Goal: Task Accomplishment & Management: Manage account settings

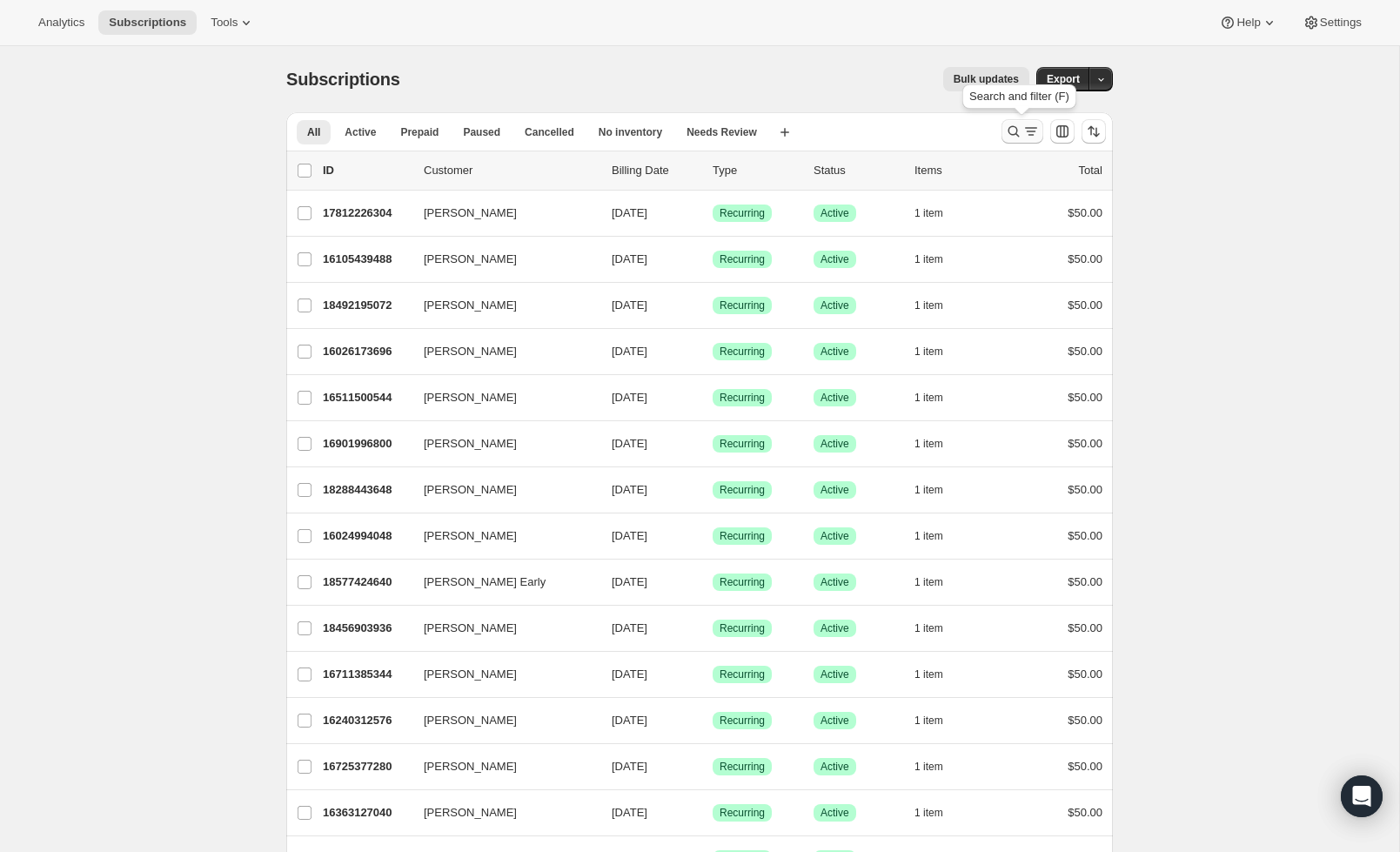
click at [1007, 138] on icon "Search and filter results" at bounding box center [1014, 131] width 18 height 18
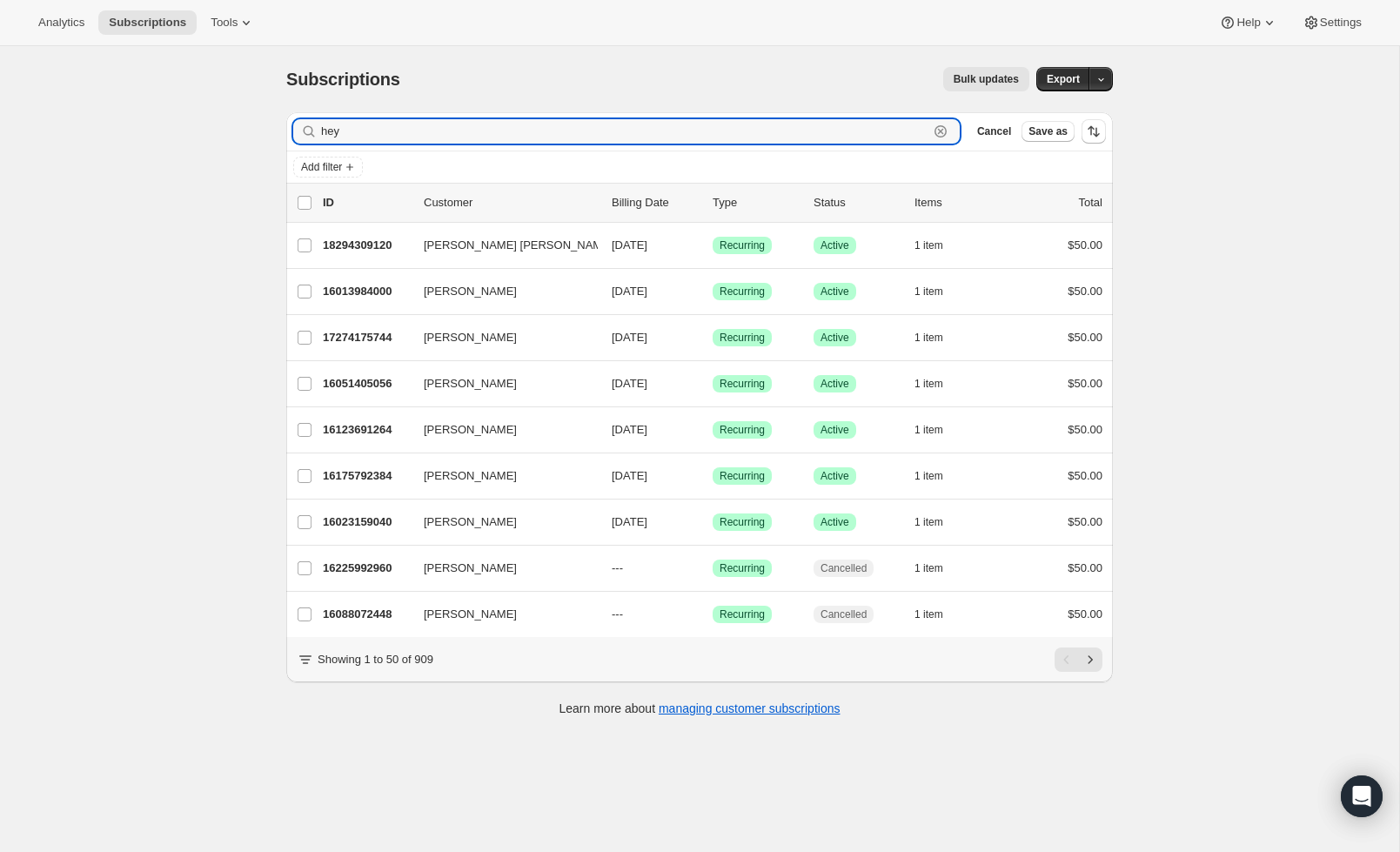
scroll to position [3, 0]
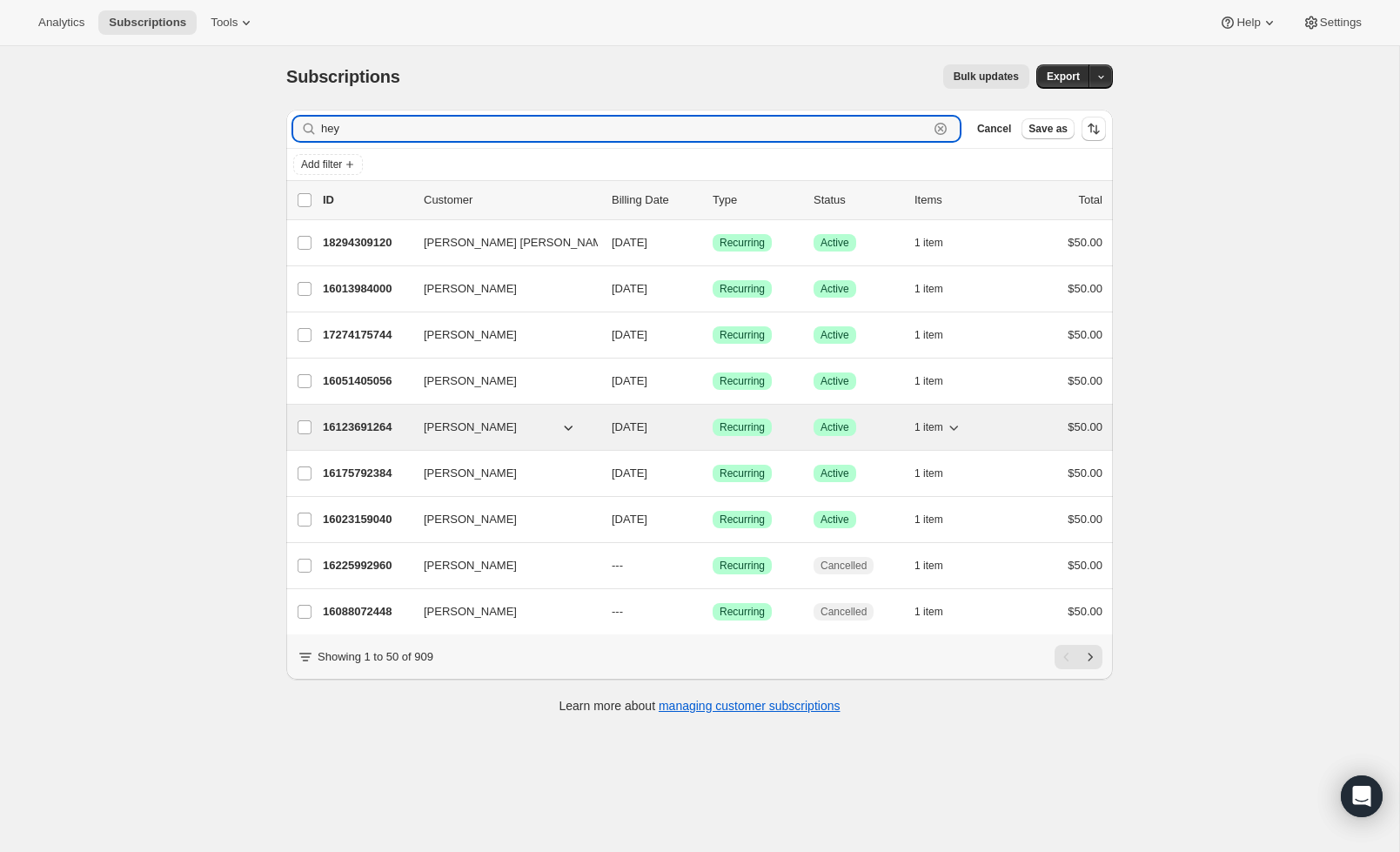
type input "hey"
click at [350, 426] on p "16123691264" at bounding box center [366, 426] width 87 height 18
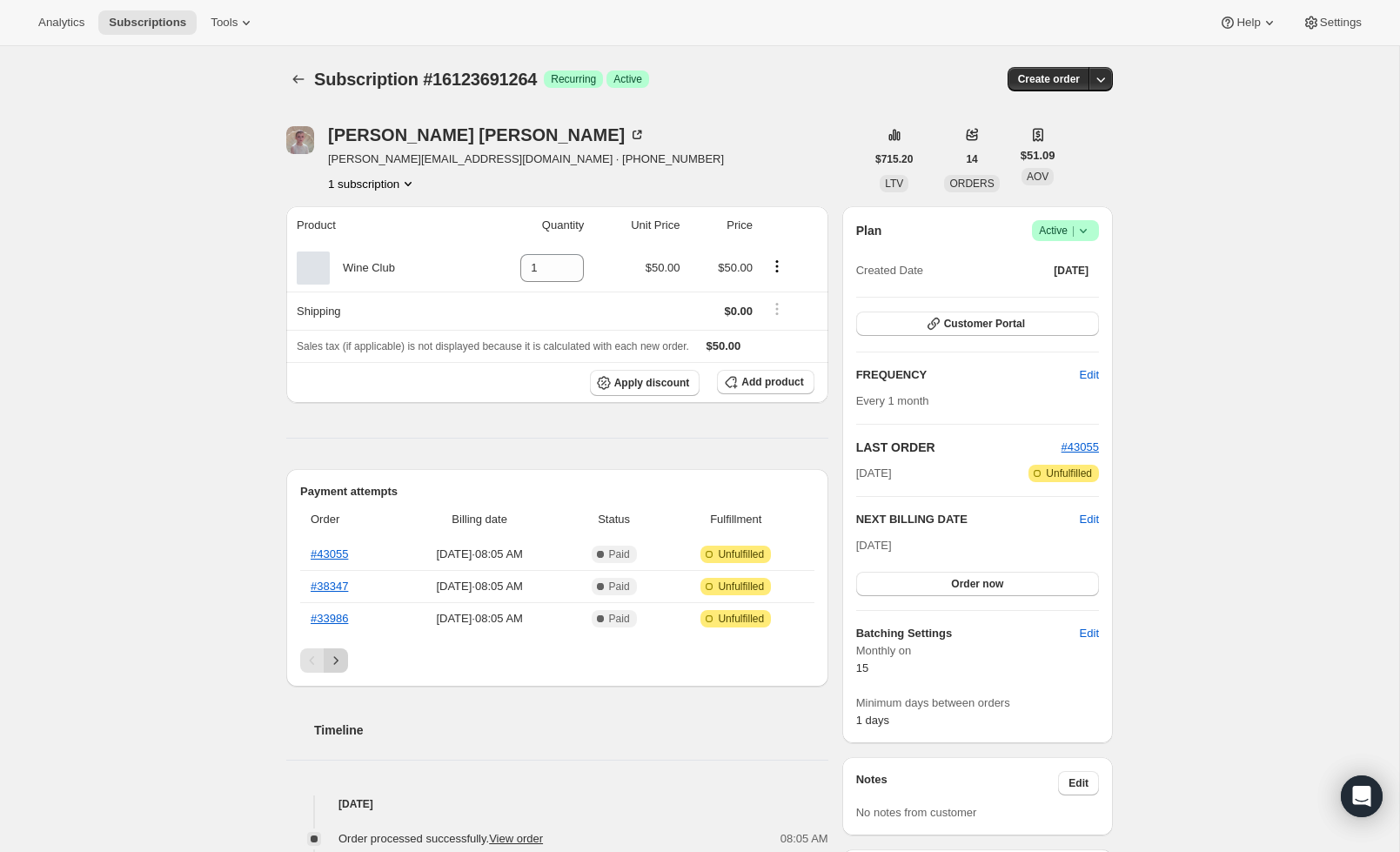
click at [333, 663] on icon "Next" at bounding box center [336, 660] width 18 height 18
click at [334, 560] on link "#29138" at bounding box center [329, 553] width 37 height 13
click at [295, 89] on button "Subscriptions" at bounding box center [299, 79] width 24 height 24
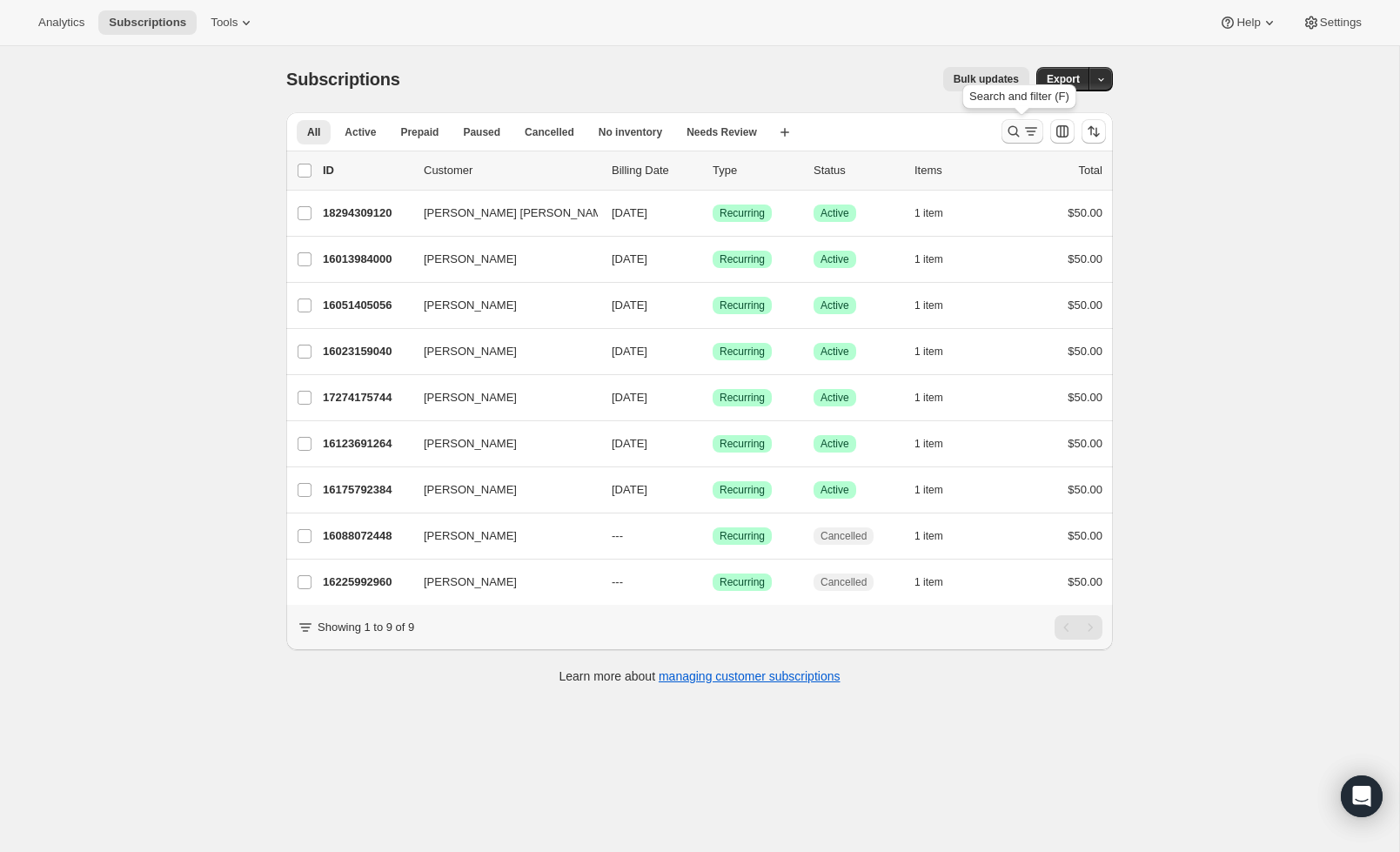
click at [1021, 136] on icon "Search and filter results" at bounding box center [1014, 131] width 18 height 18
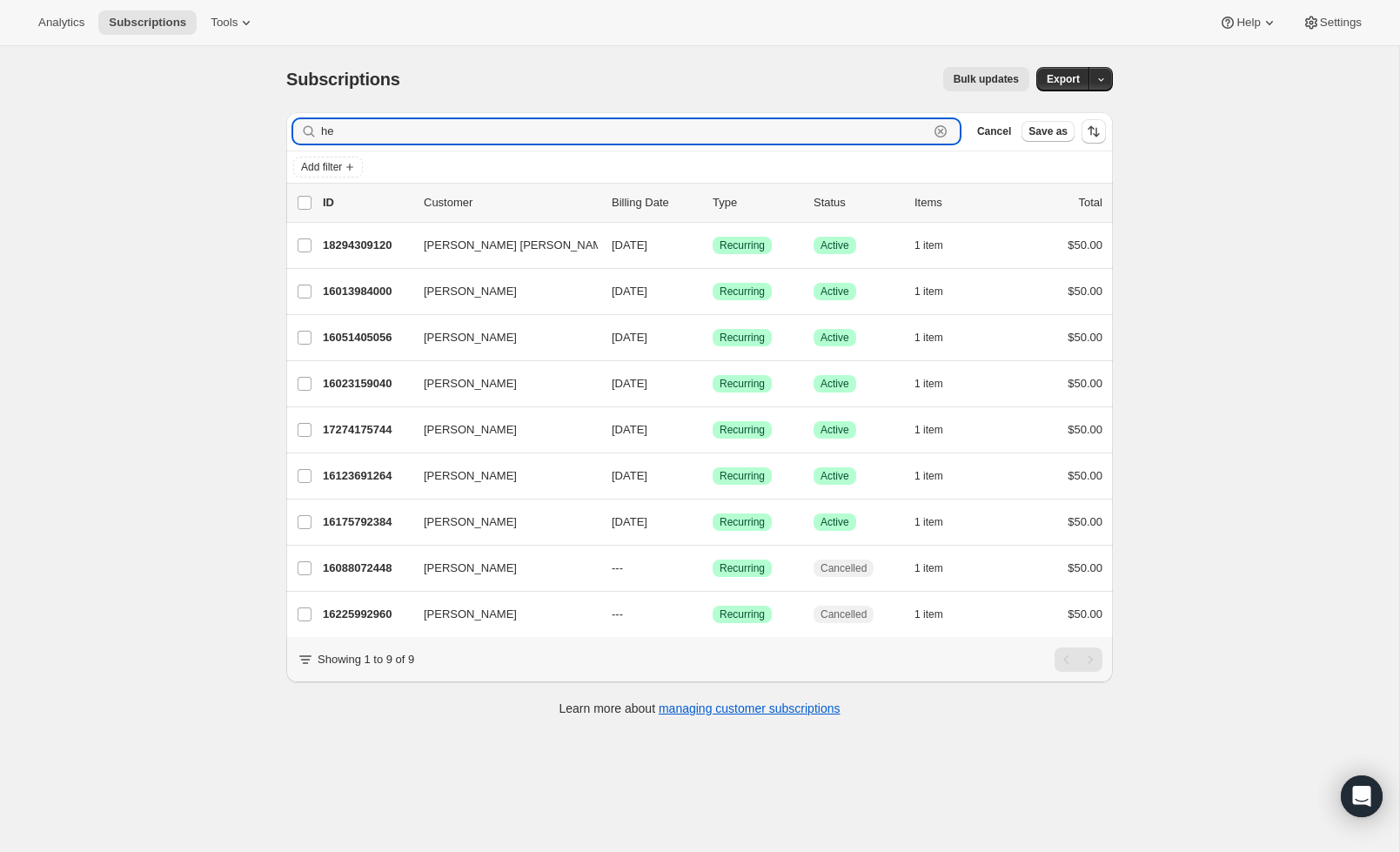
type input "h"
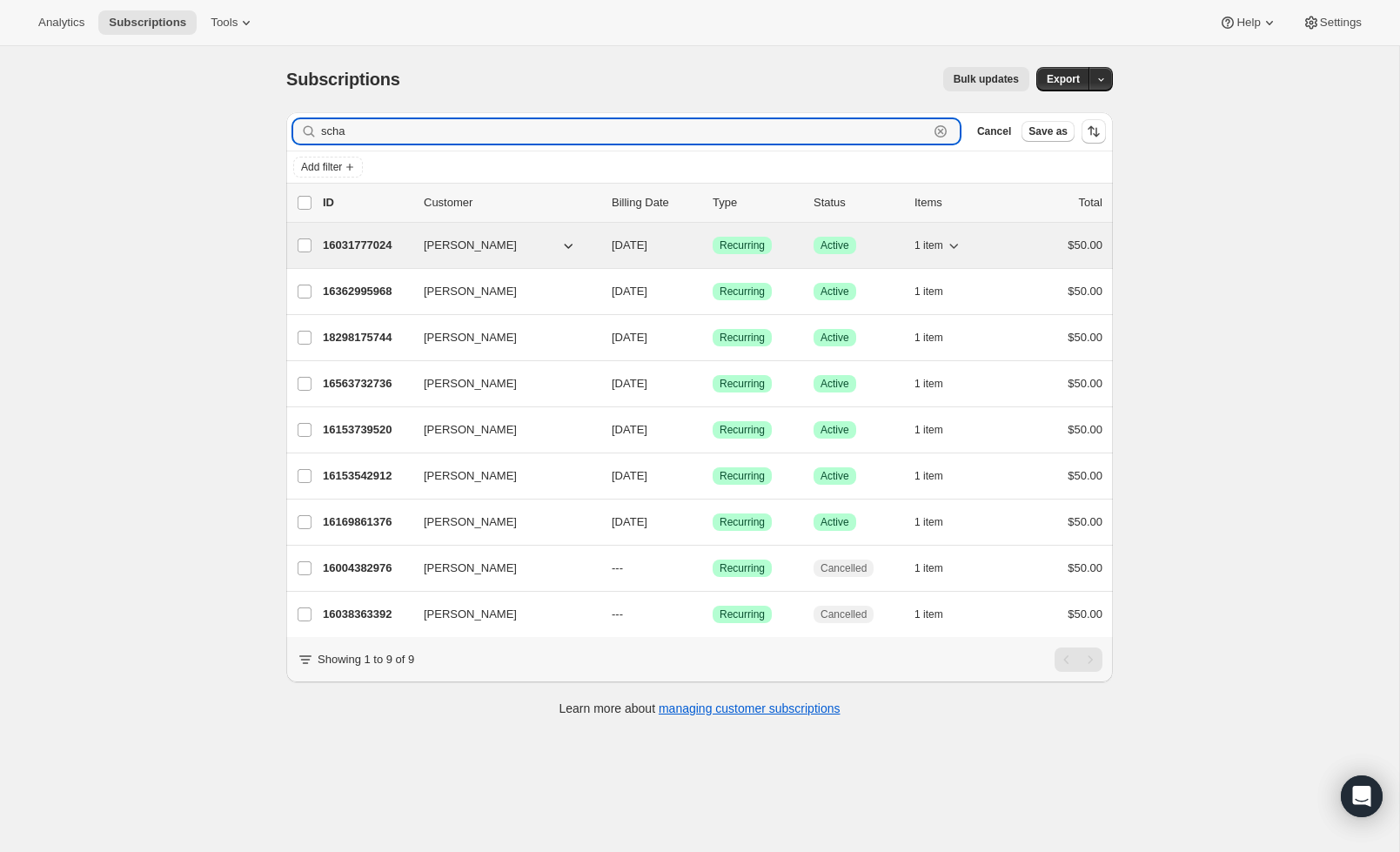
type input "scha"
click at [365, 238] on p "16031777024" at bounding box center [366, 245] width 87 height 18
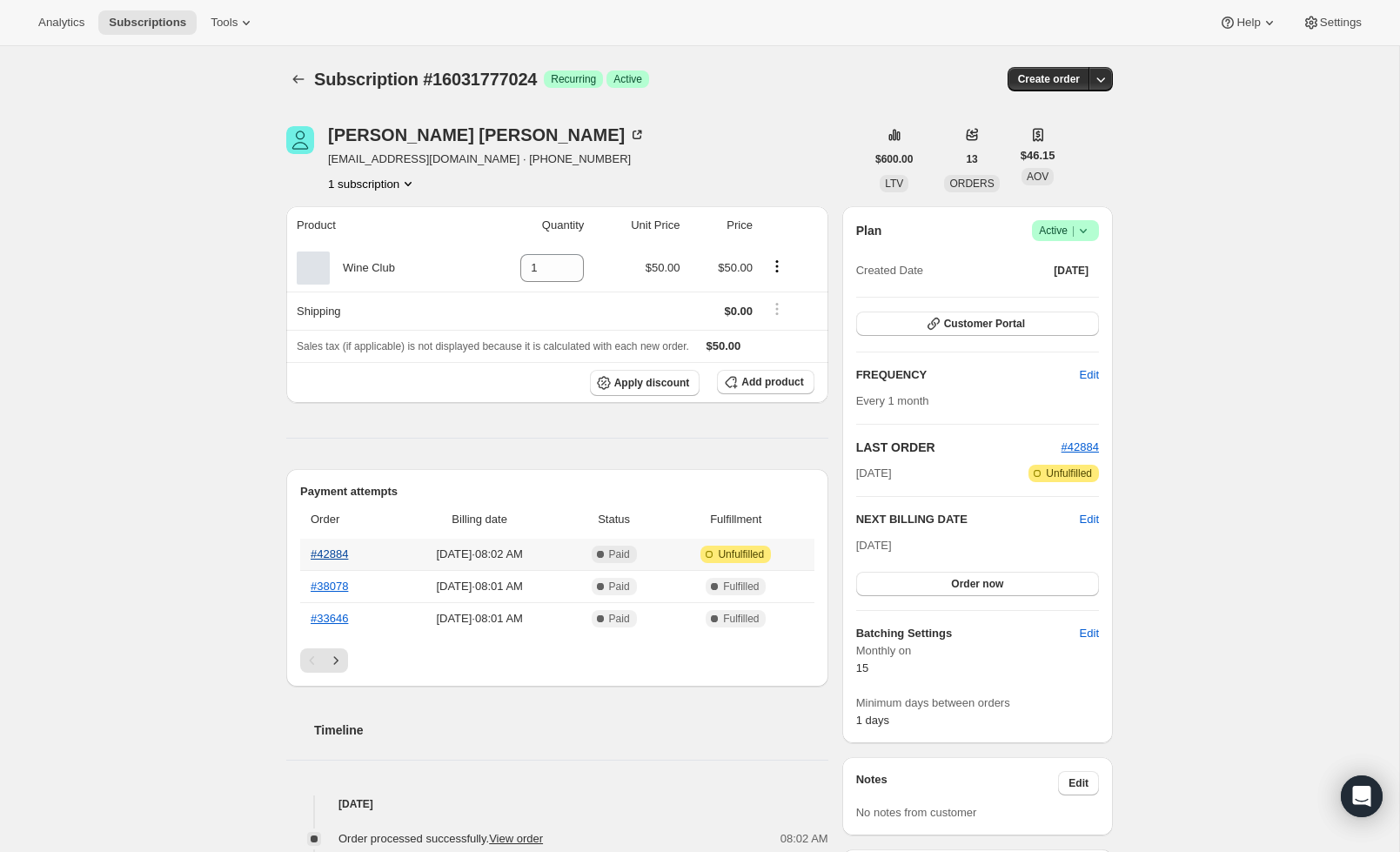
click at [328, 553] on link "#42884" at bounding box center [329, 553] width 37 height 13
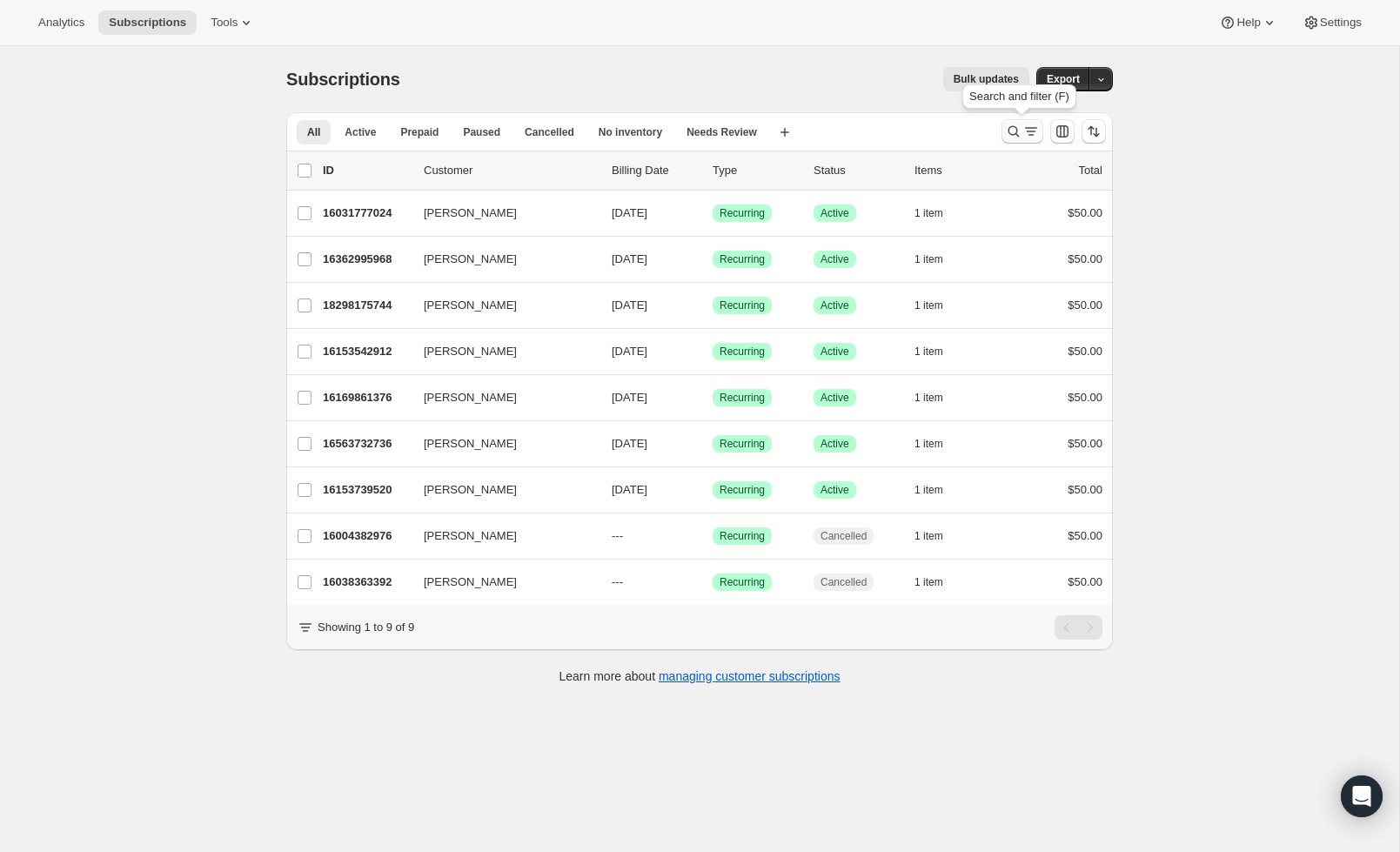
click at [1013, 126] on icon "Search and filter results" at bounding box center [1014, 131] width 18 height 18
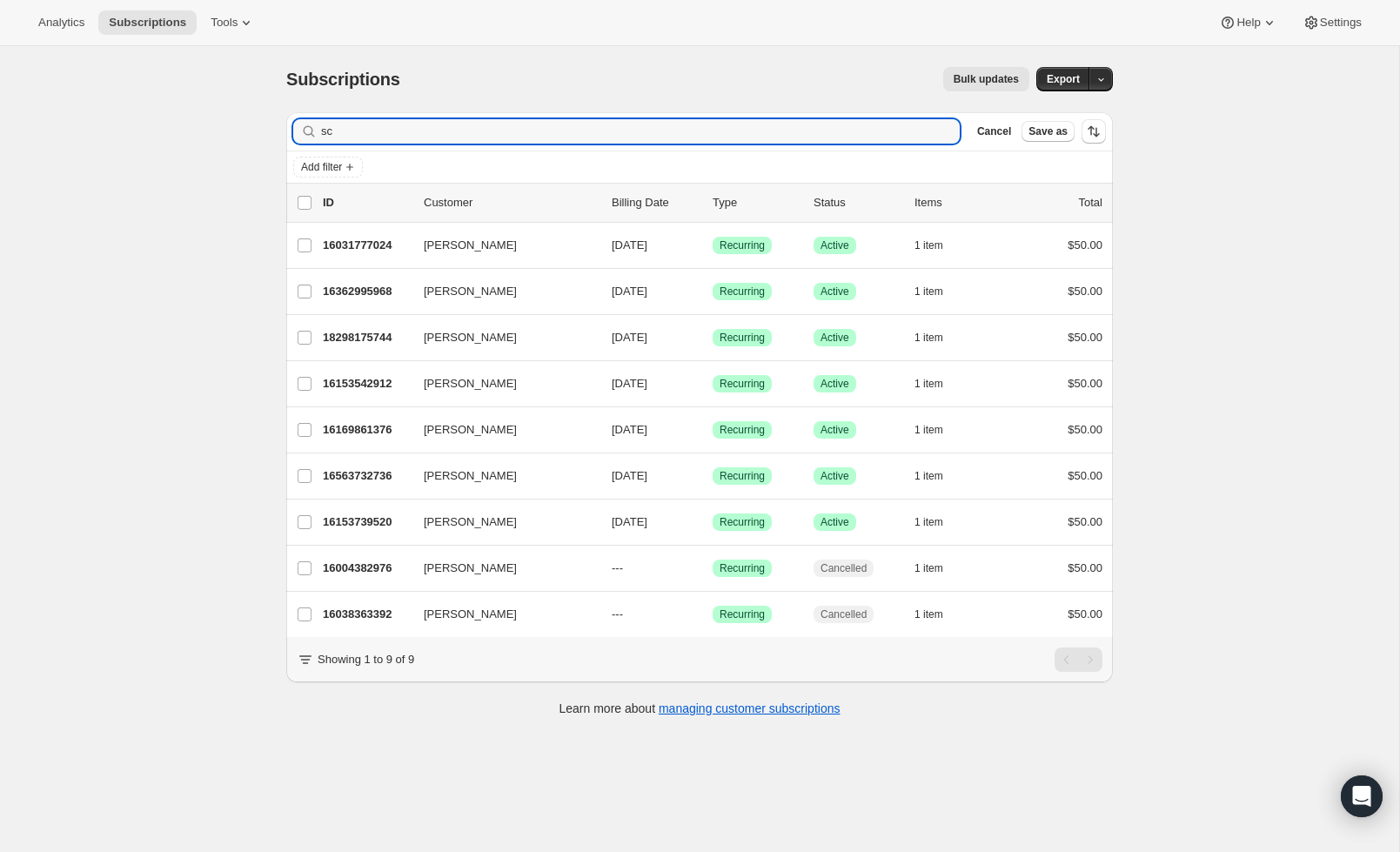
type input "s"
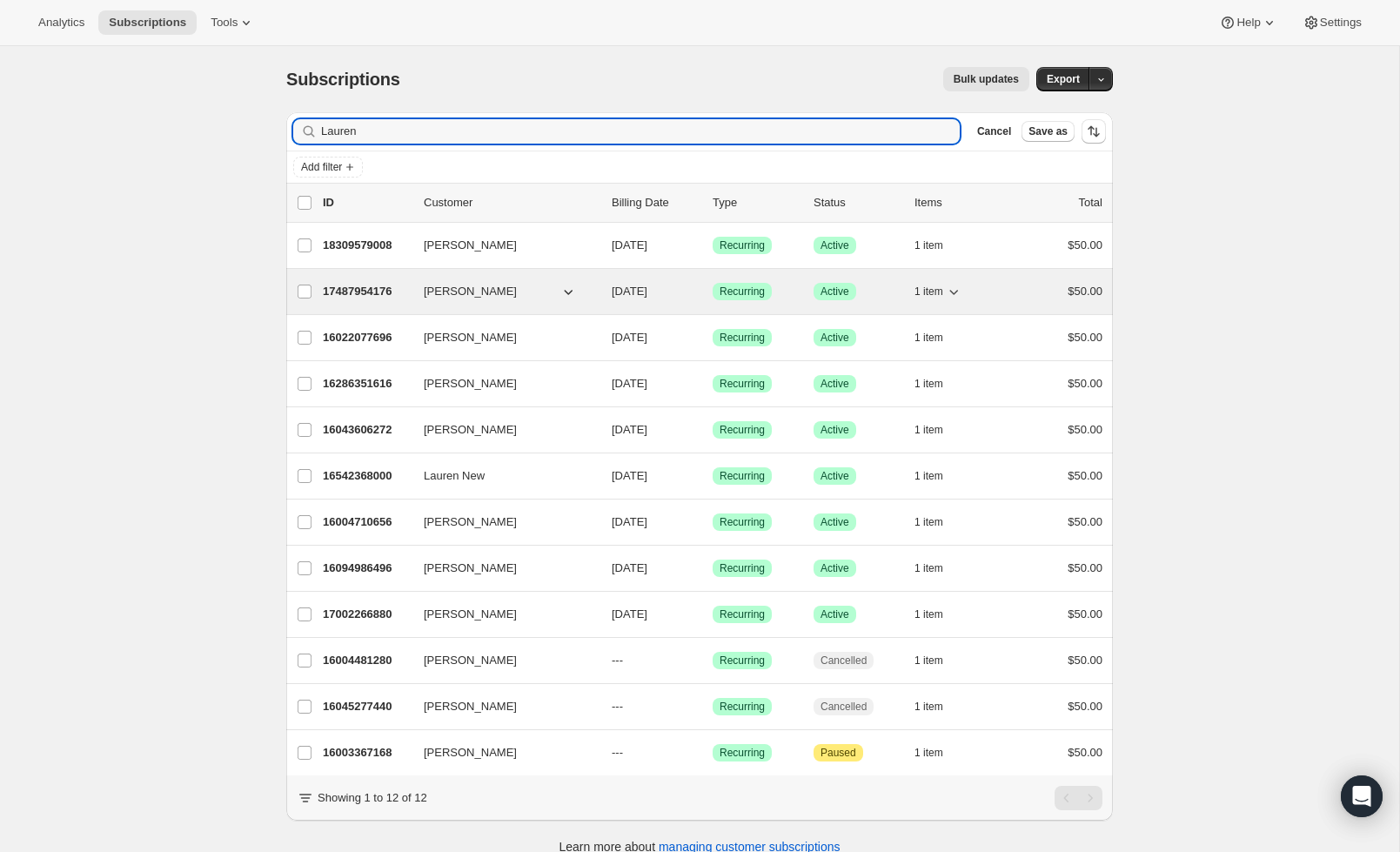
type input "Lauren"
click at [358, 293] on p "17487954176" at bounding box center [366, 291] width 87 height 18
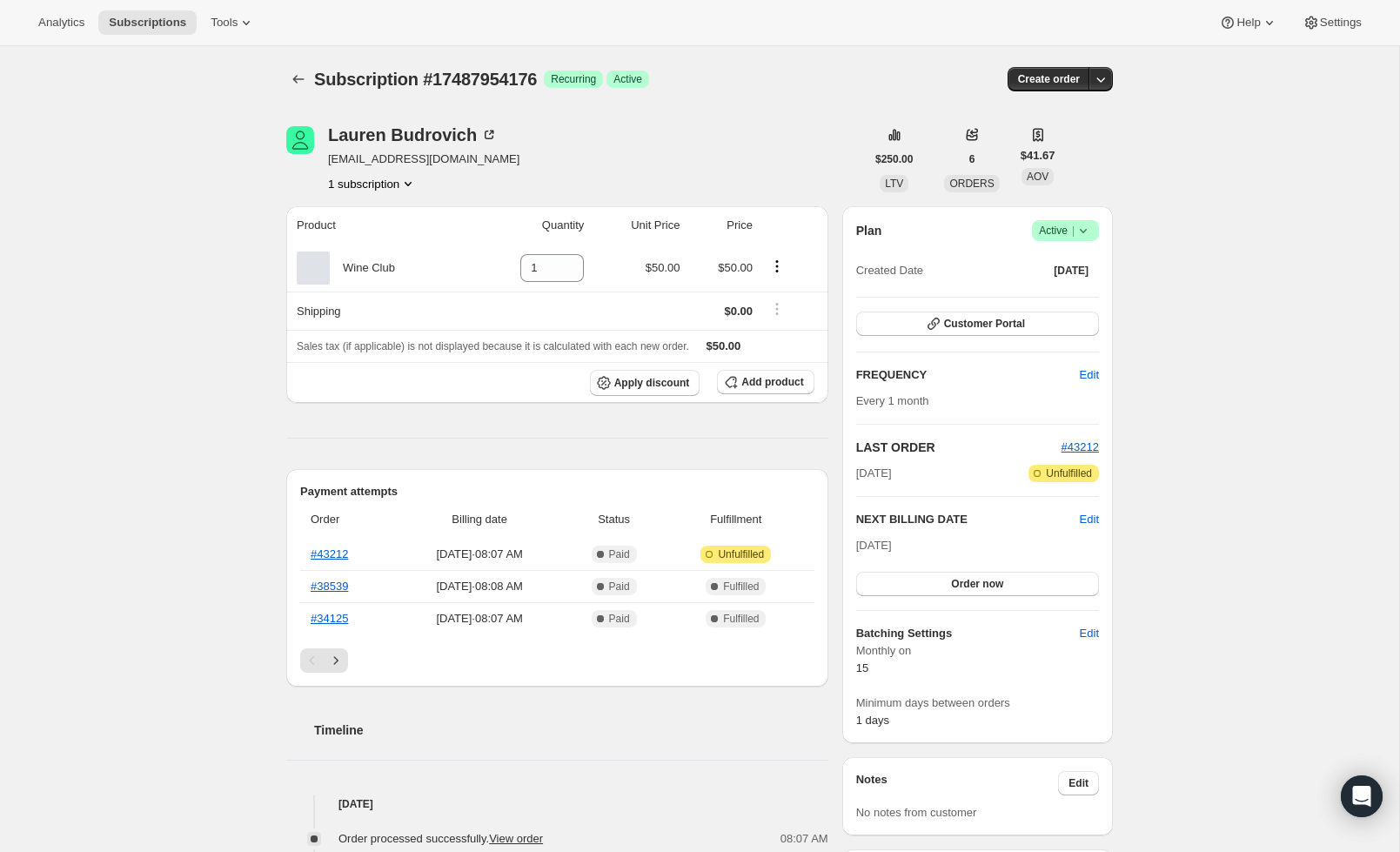
click at [1073, 242] on div "Plan Success Active | Created Date May 1, 2025" at bounding box center [977, 251] width 243 height 63
click at [1090, 230] on icon at bounding box center [1083, 230] width 18 height 18
click at [1074, 264] on span "Pause subscription" at bounding box center [1058, 265] width 96 height 13
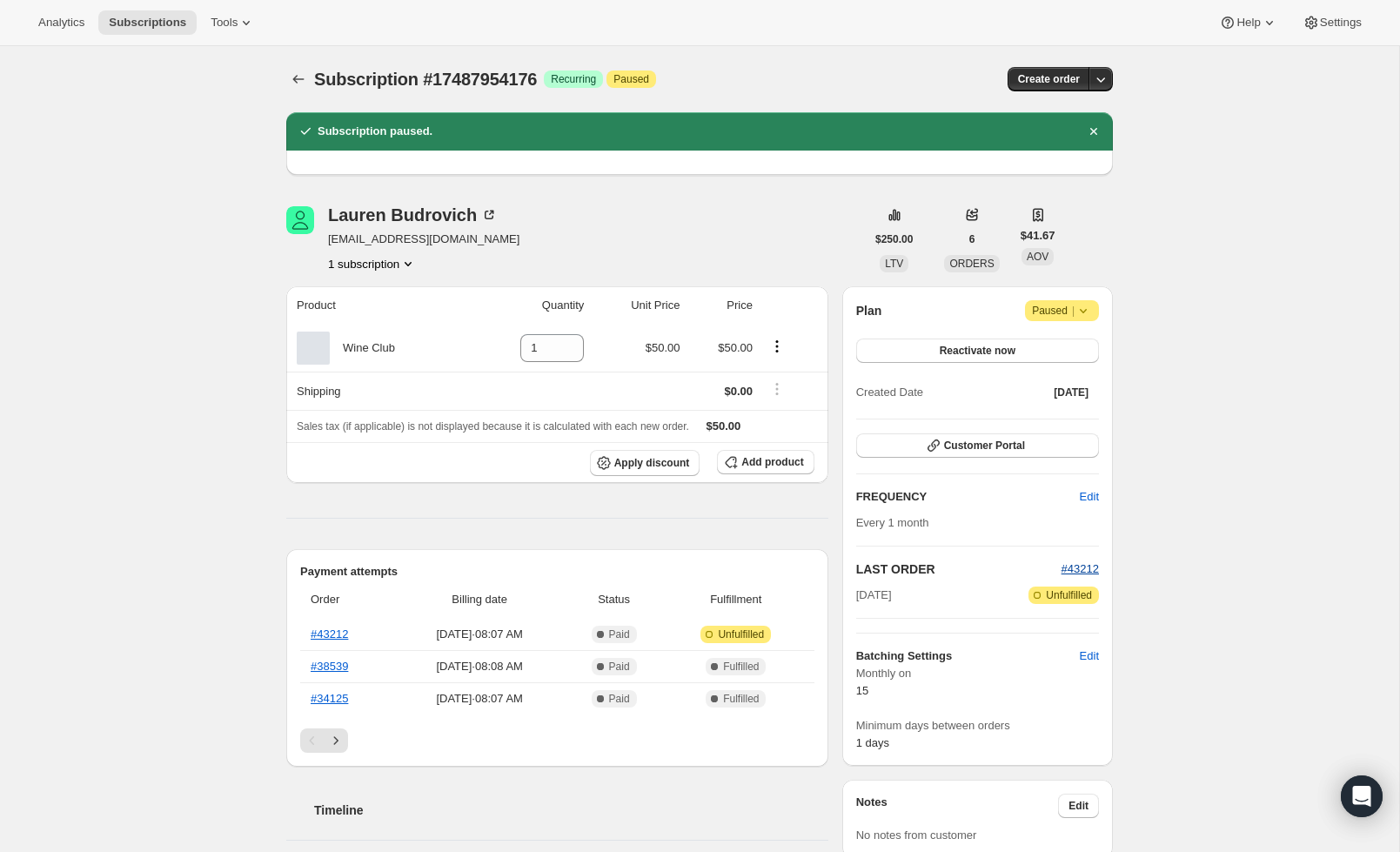
click at [1082, 567] on span "#43212" at bounding box center [1080, 568] width 37 height 13
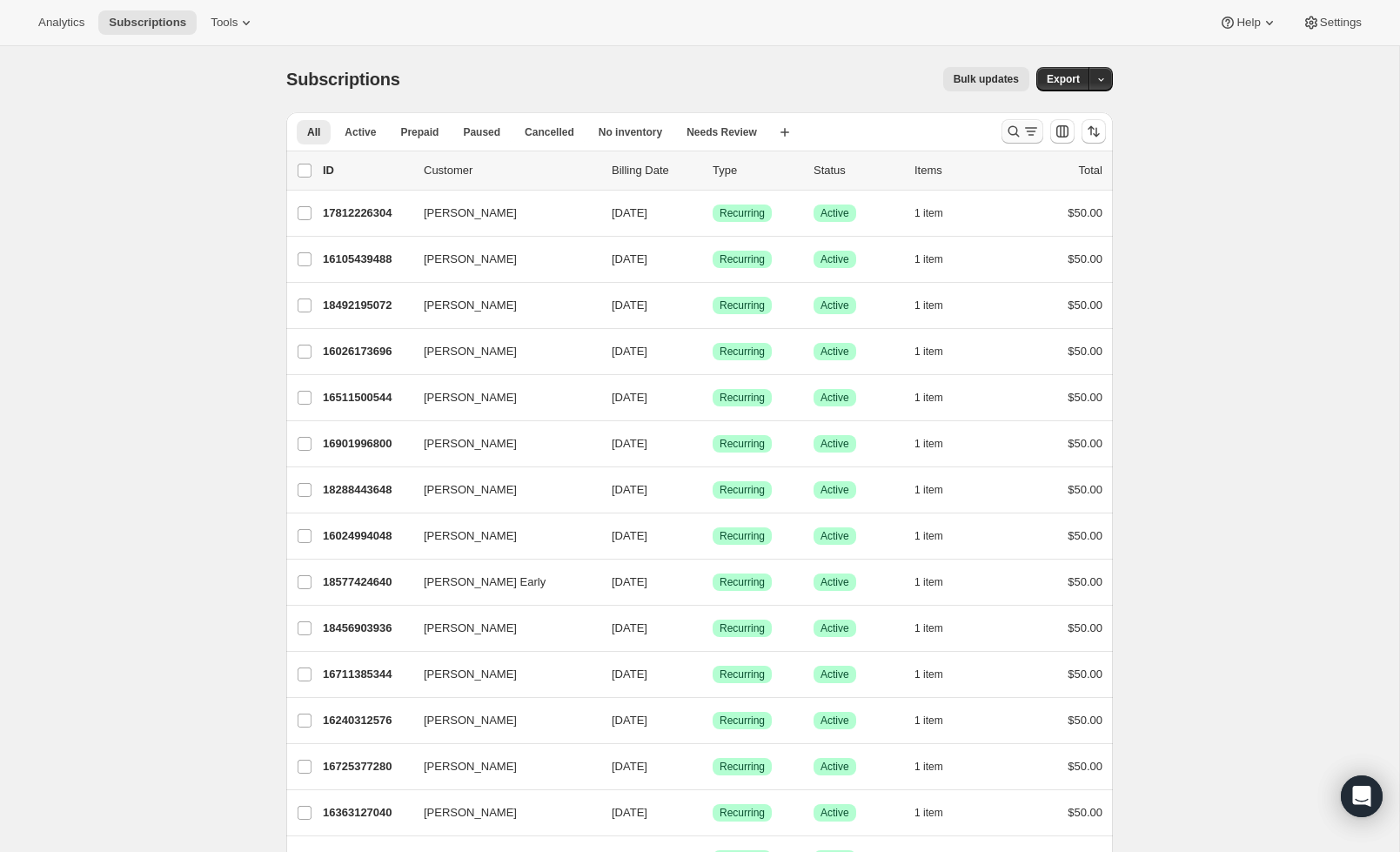
click at [1011, 130] on icon "Search and filter results" at bounding box center [1014, 131] width 18 height 18
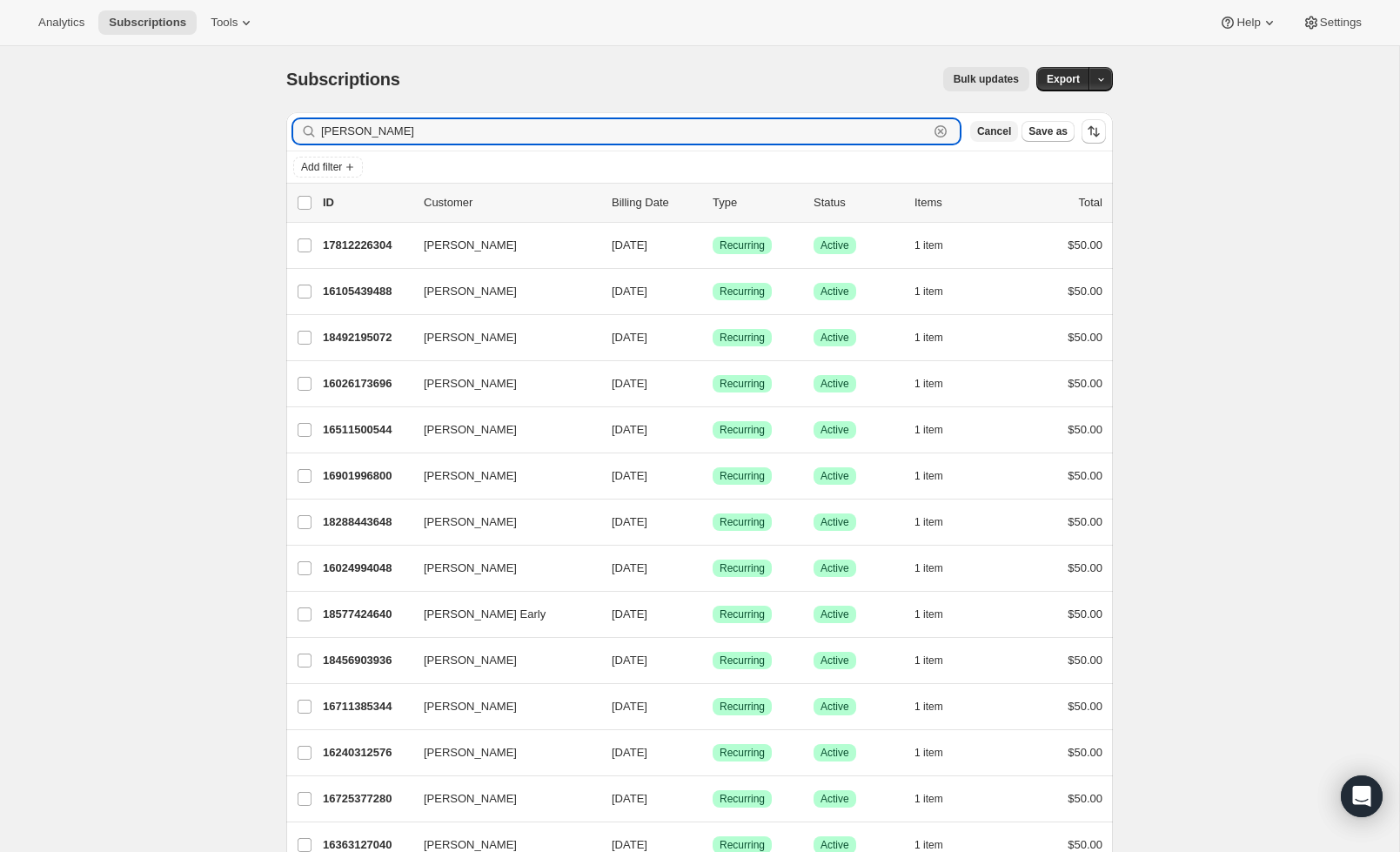
type input "heyward"
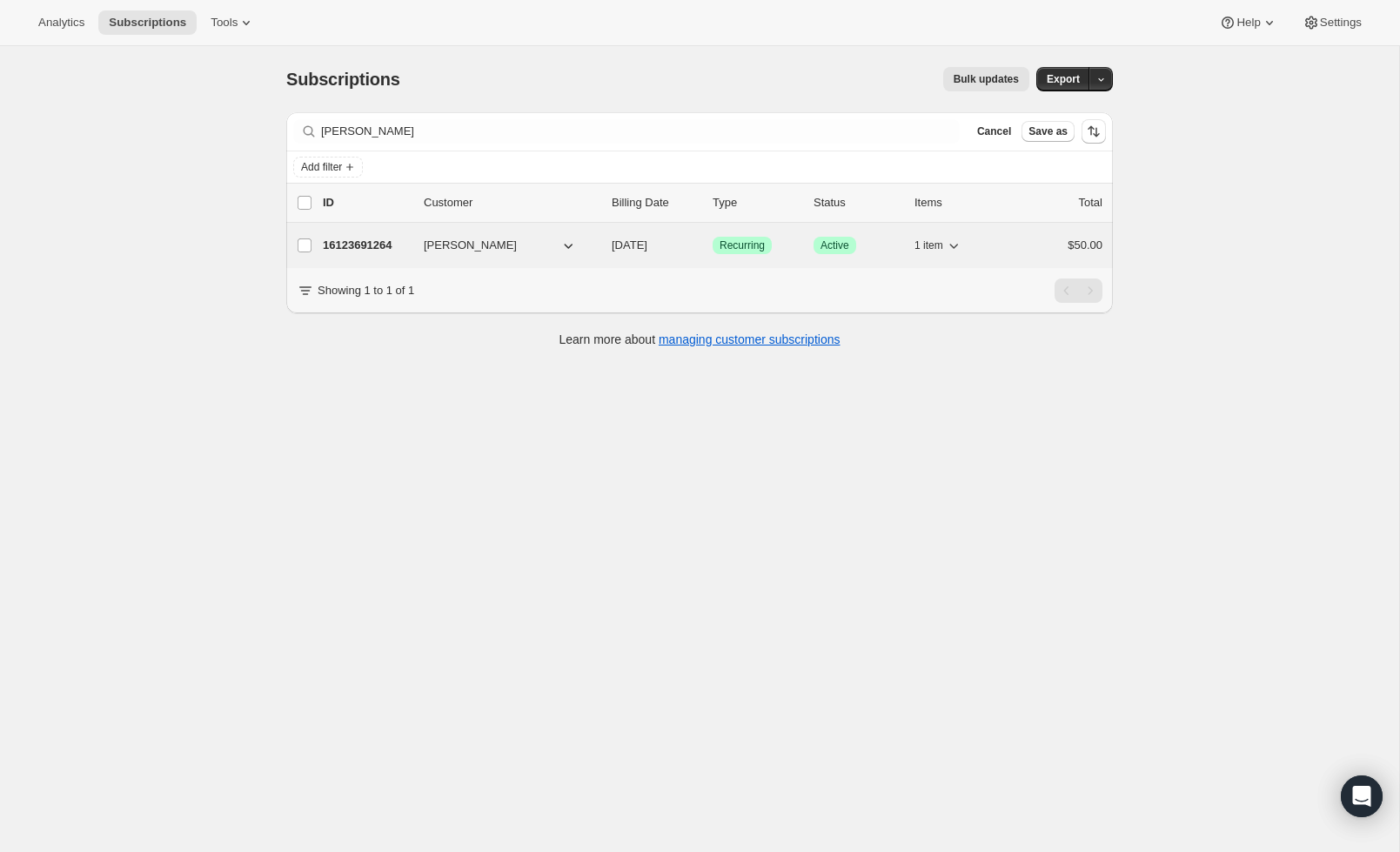
click at [389, 241] on p "16123691264" at bounding box center [366, 245] width 87 height 18
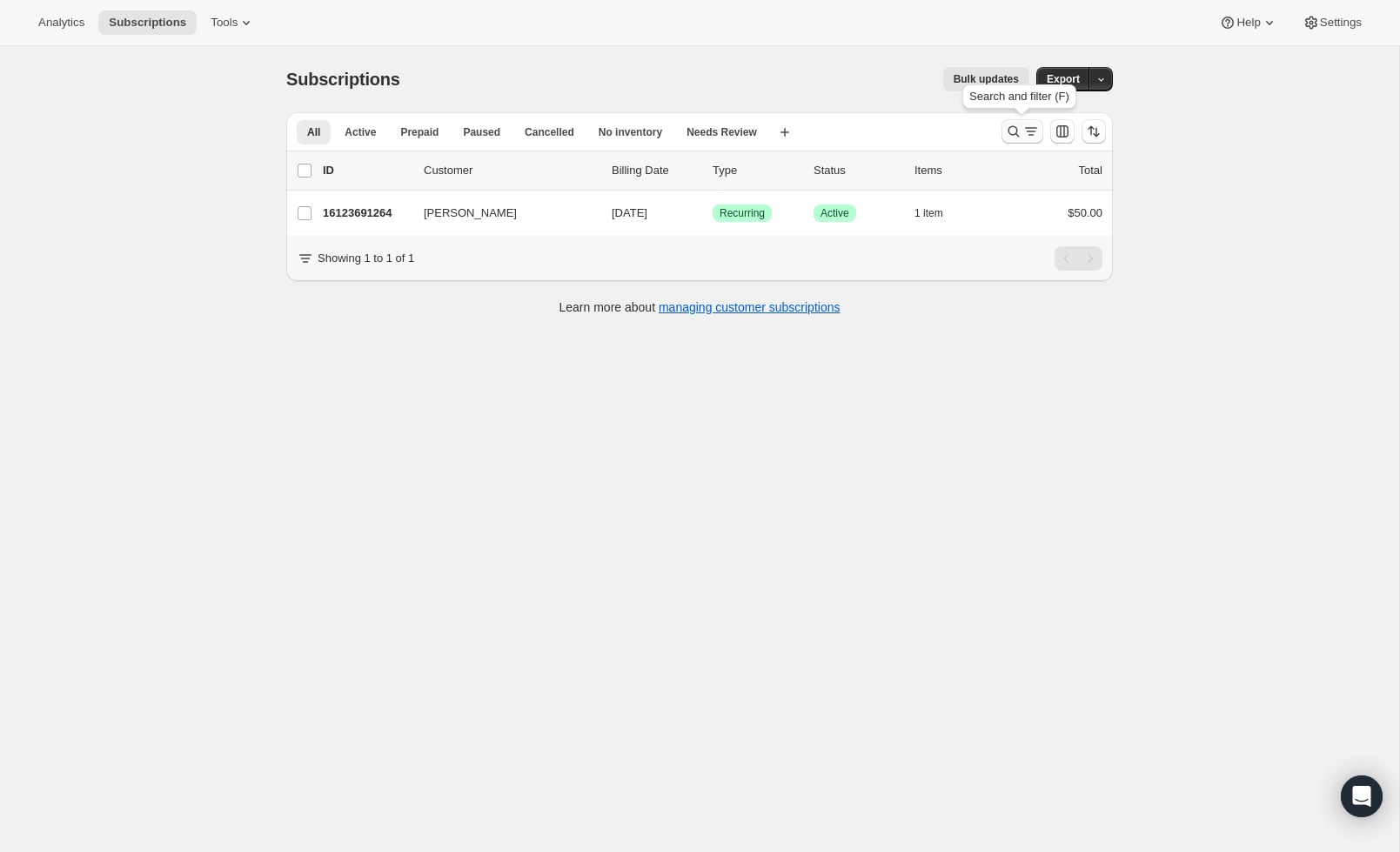
click at [1004, 134] on button "Search and filter results" at bounding box center [1022, 132] width 42 height 24
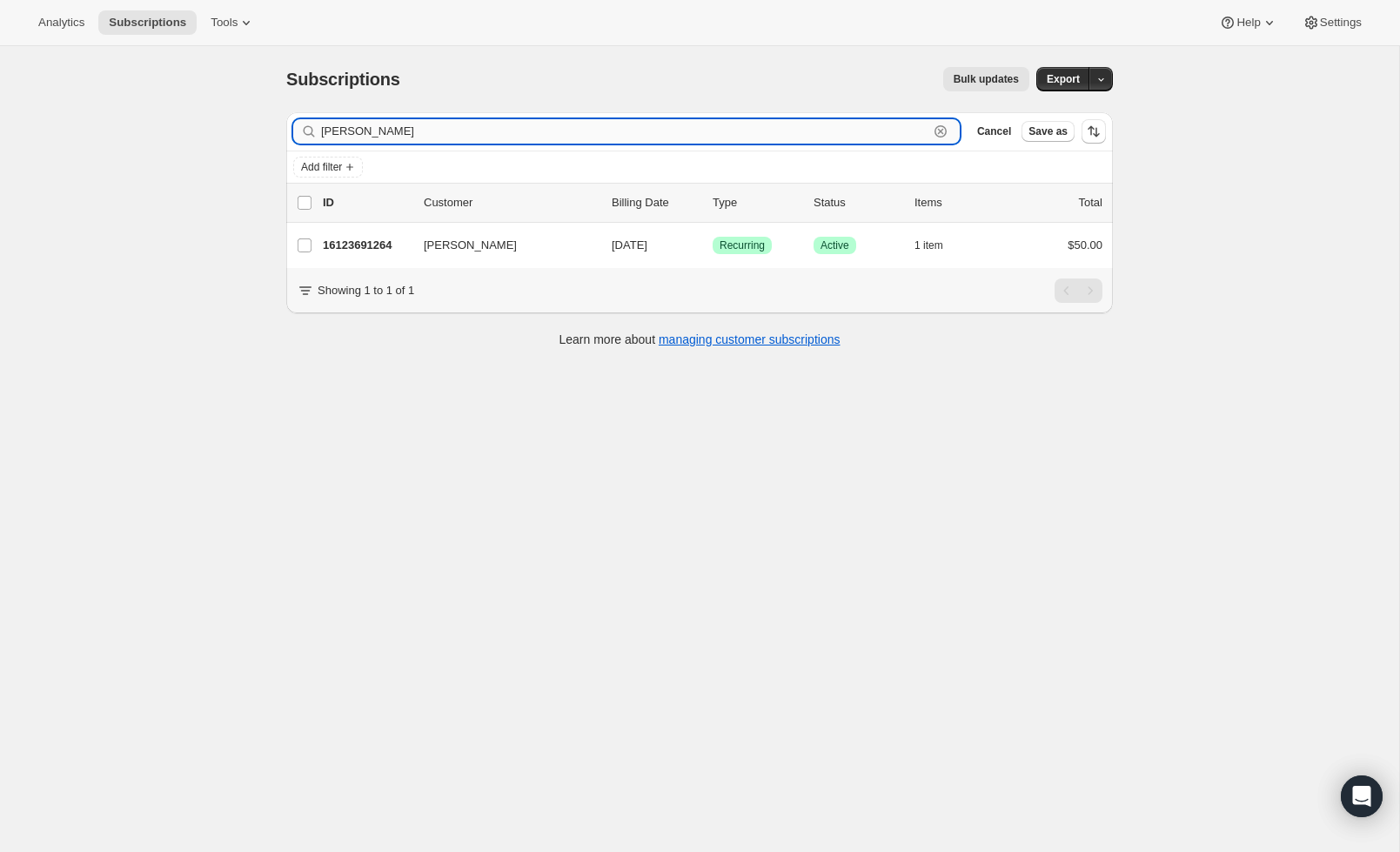
drag, startPoint x: 469, startPoint y: 122, endPoint x: 461, endPoint y: 132, distance: 12.8
click at [466, 130] on input "heyward" at bounding box center [624, 132] width 608 height 24
click at [411, 130] on input "heyward" at bounding box center [624, 129] width 608 height 24
click at [411, 129] on input "heyward" at bounding box center [624, 129] width 608 height 24
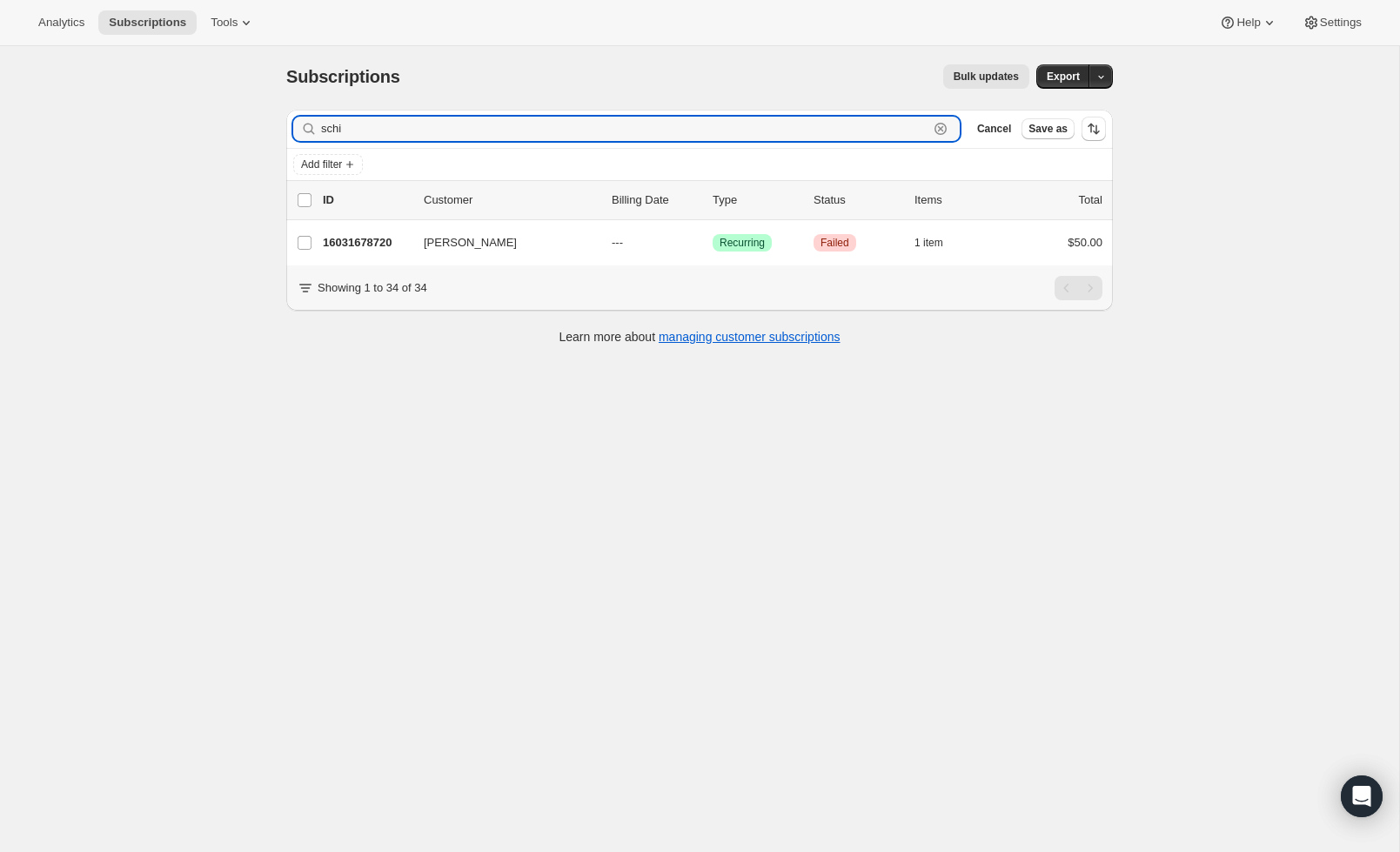
scroll to position [6, 0]
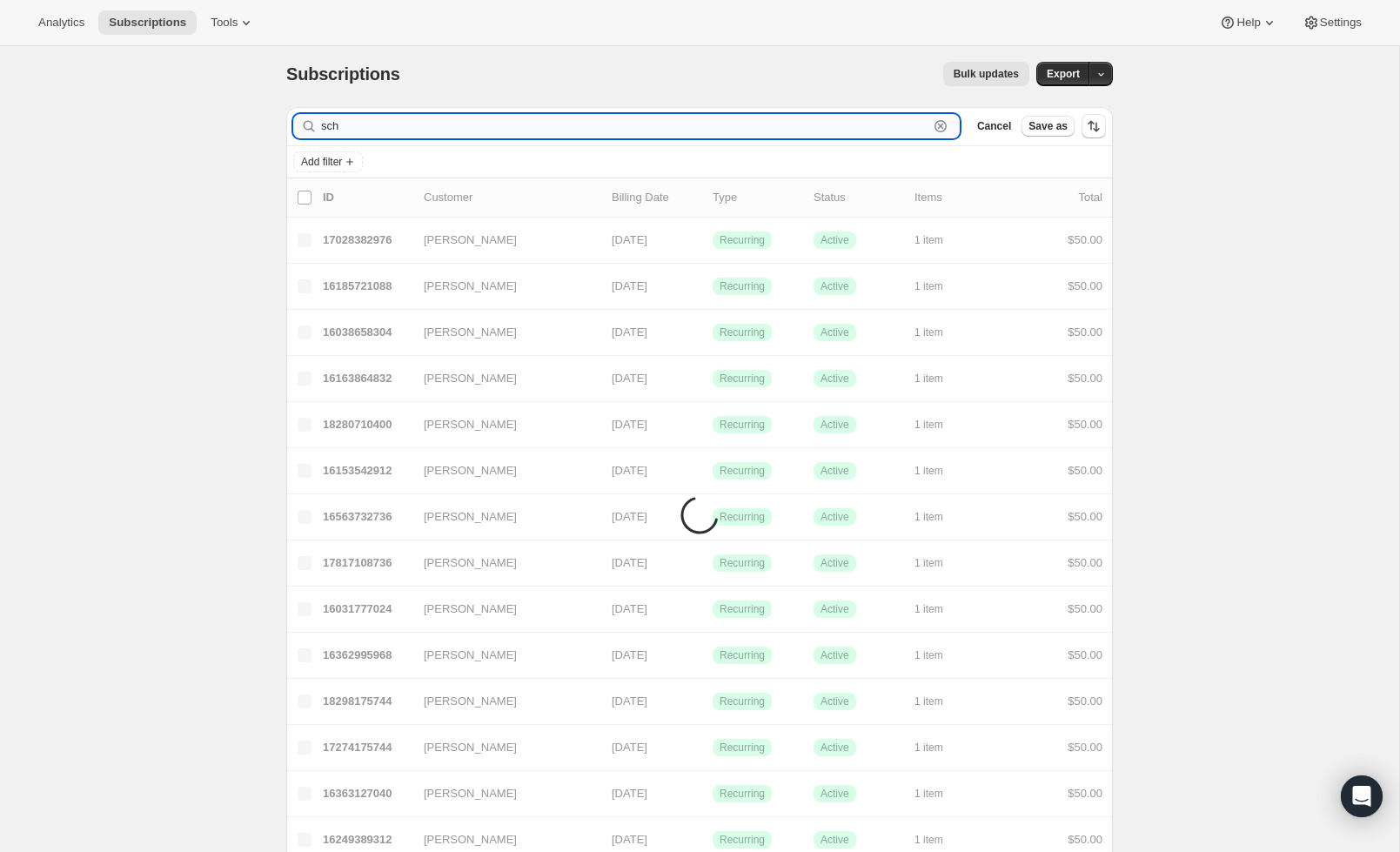
type input "sc"
click at [415, 129] on input "sc" at bounding box center [624, 126] width 608 height 24
click at [416, 130] on input "sc" at bounding box center [624, 126] width 608 height 24
click at [415, 130] on input "sc" at bounding box center [624, 126] width 608 height 24
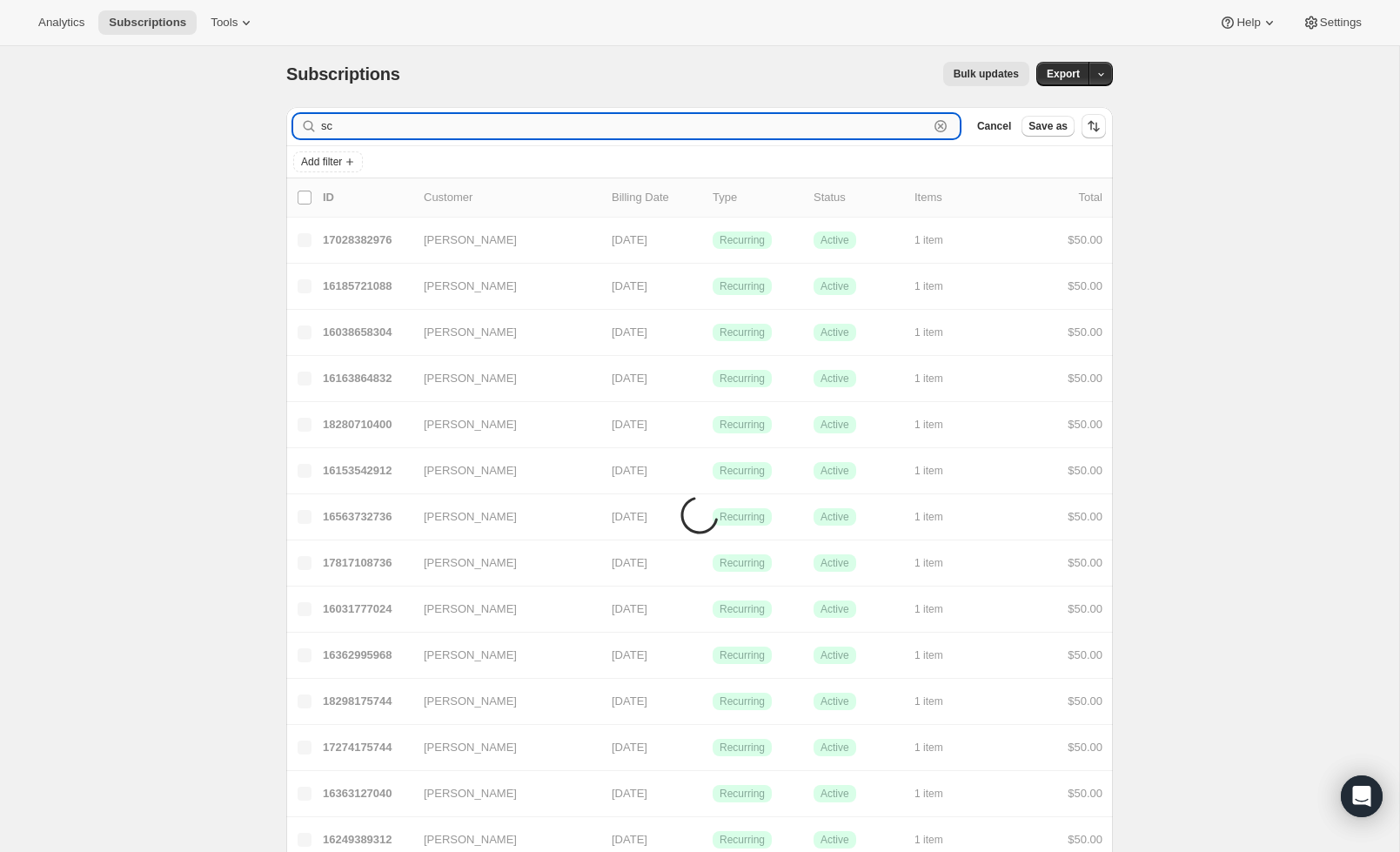
click at [416, 130] on input "sc" at bounding box center [624, 126] width 608 height 24
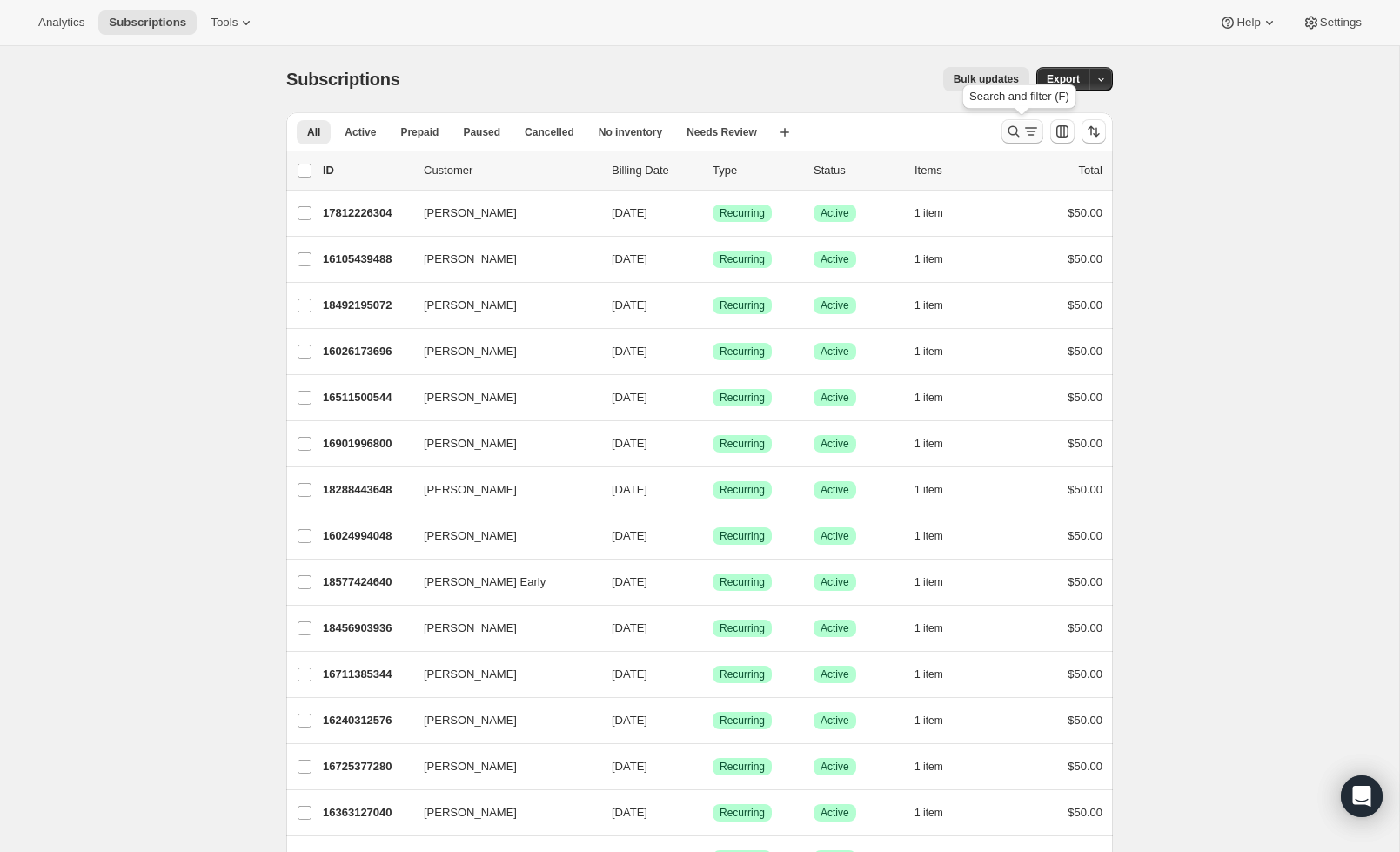
click at [1019, 133] on icon "Search and filter results" at bounding box center [1014, 131] width 18 height 18
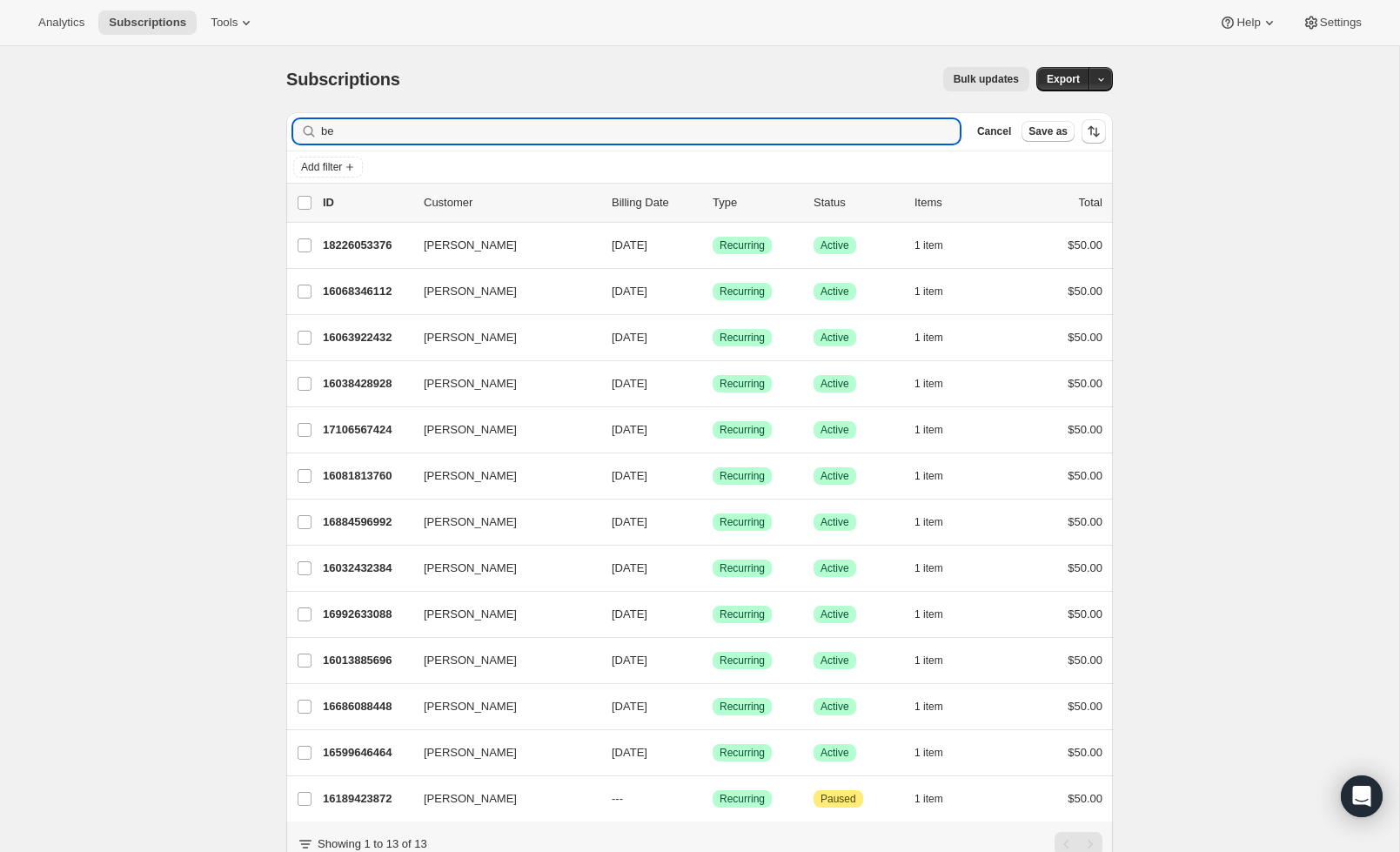
type input "b"
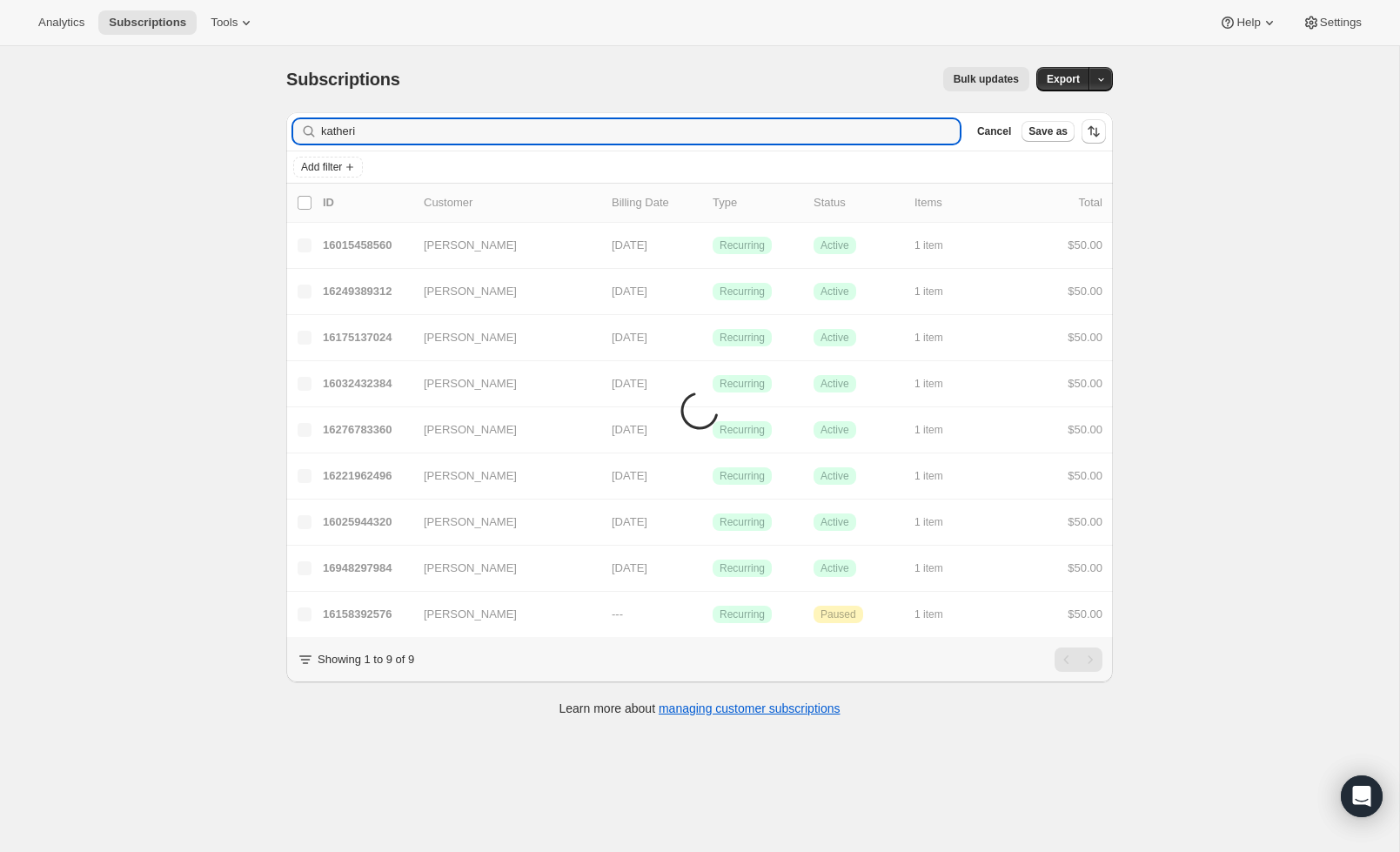
type input "[PERSON_NAME]"
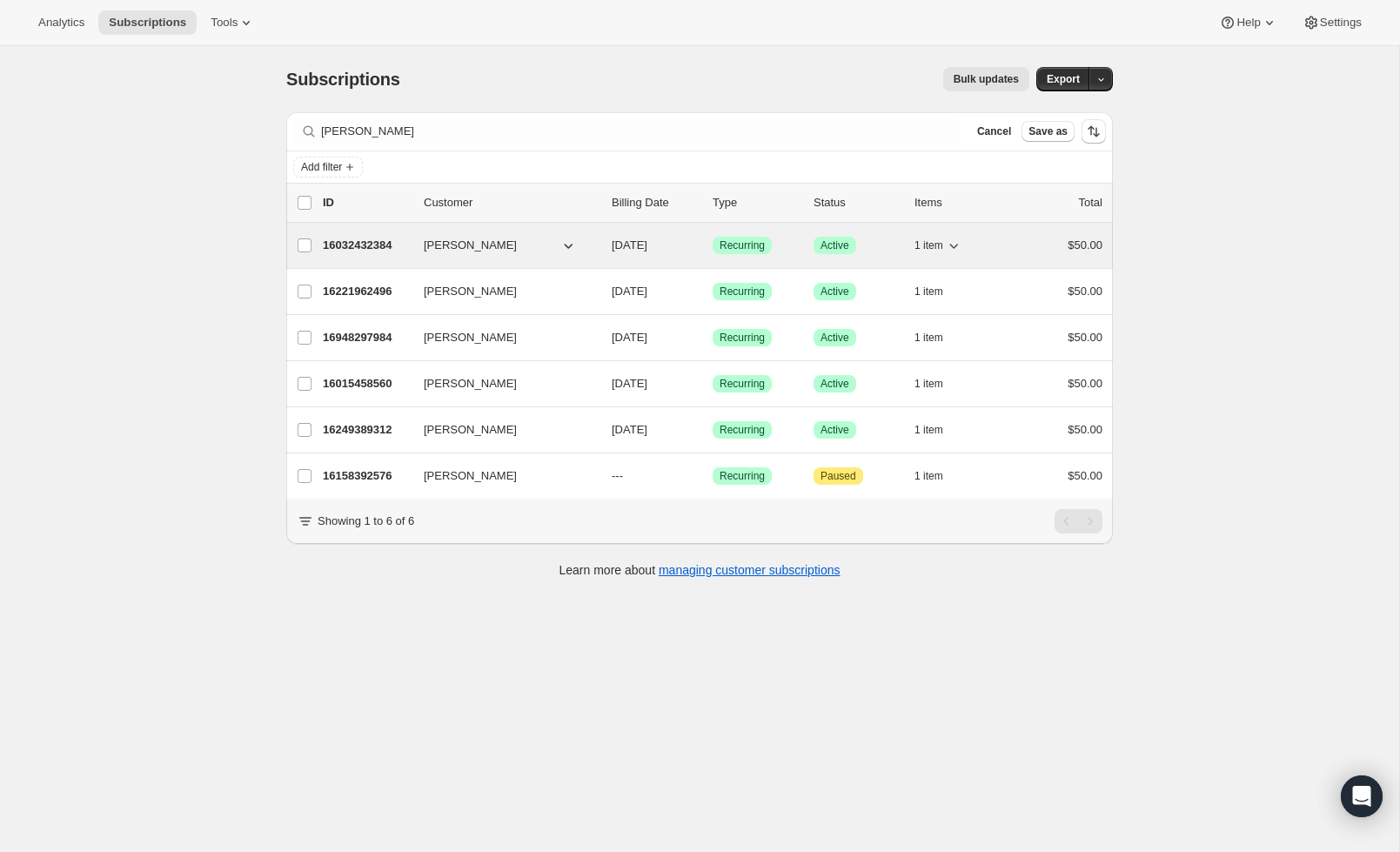
click at [364, 253] on p "16032432384" at bounding box center [366, 245] width 87 height 18
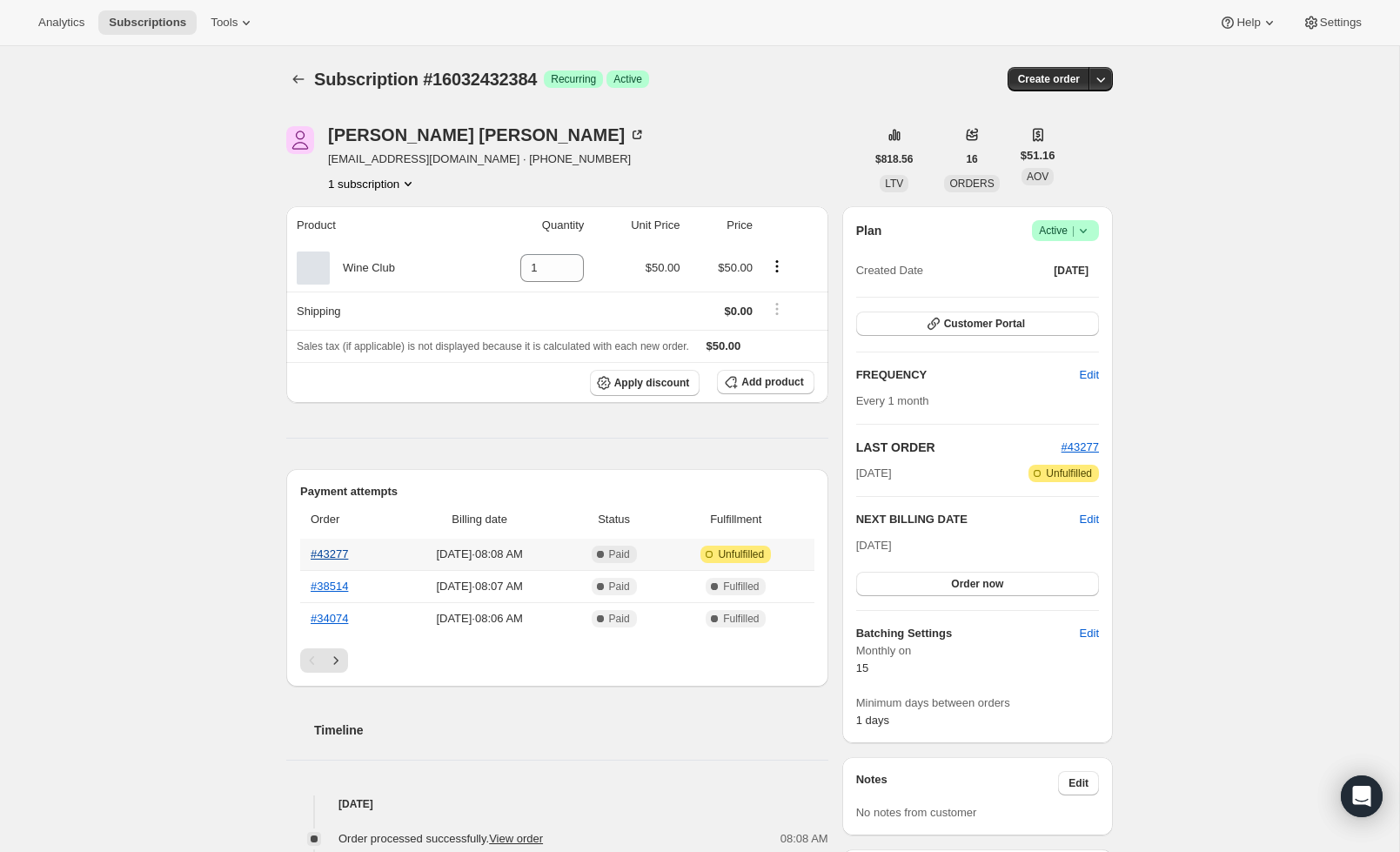
click at [340, 559] on link "#43277" at bounding box center [329, 553] width 37 height 13
